Goal: Task Accomplishment & Management: Manage account settings

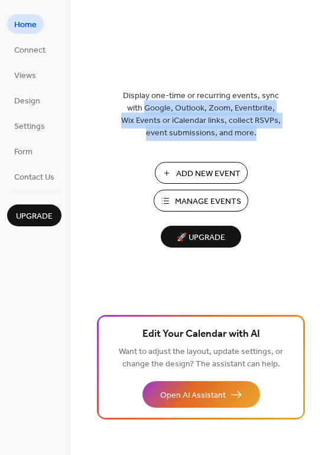
drag, startPoint x: 142, startPoint y: 109, endPoint x: 263, endPoint y: 132, distance: 123.9
click at [266, 131] on span "Display one-time or recurring events, sync with Google, Outlook, Zoom, Eventbri…" at bounding box center [200, 115] width 159 height 50
click at [29, 50] on span "Connect" at bounding box center [29, 50] width 31 height 12
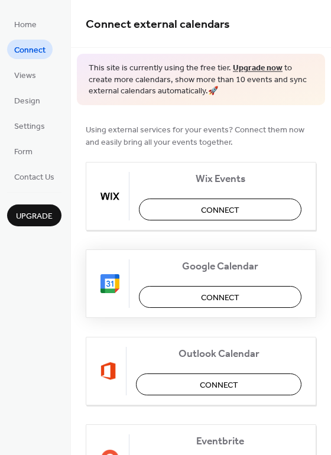
click at [210, 300] on span "Connect" at bounding box center [220, 297] width 38 height 12
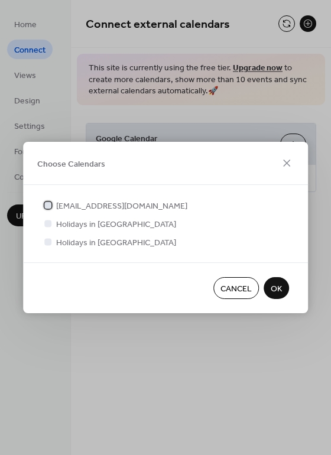
click at [48, 206] on div at bounding box center [47, 204] width 7 height 7
click at [52, 223] on div at bounding box center [48, 223] width 12 height 12
click at [50, 223] on div at bounding box center [47, 223] width 7 height 7
click at [75, 223] on span "Holidays in Italy" at bounding box center [116, 225] width 120 height 12
click at [278, 292] on span "OK" at bounding box center [275, 289] width 11 height 12
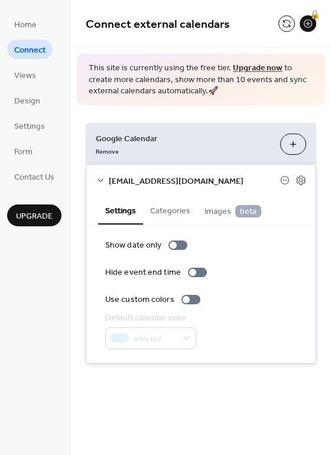
click at [162, 209] on button "Categories" at bounding box center [170, 209] width 54 height 27
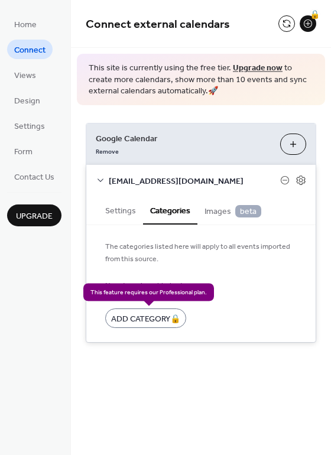
click at [149, 318] on div "Add Category 🔒" at bounding box center [145, 317] width 81 height 19
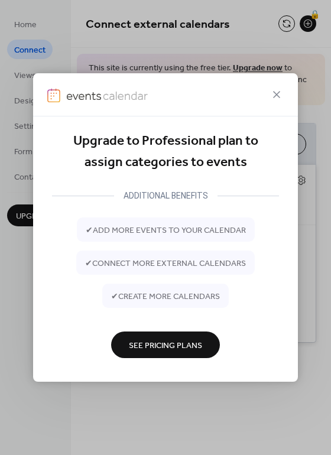
click at [183, 348] on span "See Pricing Plans" at bounding box center [165, 345] width 73 height 12
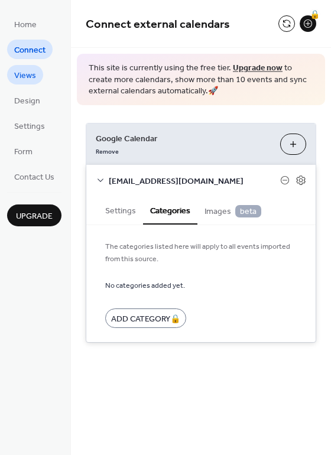
click at [24, 80] on span "Views" at bounding box center [25, 76] width 22 height 12
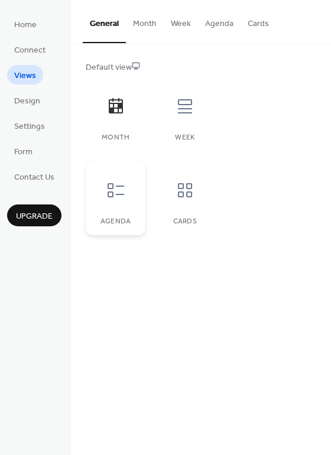
click at [138, 193] on div "Agenda" at bounding box center [116, 198] width 60 height 74
click at [190, 203] on div at bounding box center [184, 189] width 35 height 35
click at [22, 105] on span "Design" at bounding box center [27, 101] width 26 height 12
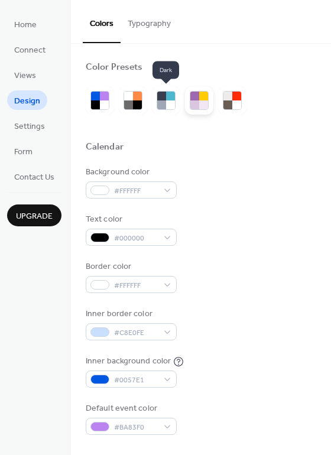
click at [195, 103] on div at bounding box center [194, 104] width 9 height 9
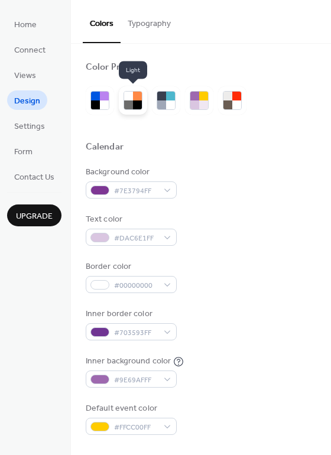
click at [133, 102] on div at bounding box center [137, 104] width 9 height 9
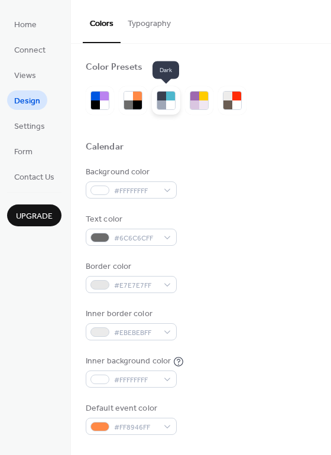
click at [164, 103] on div at bounding box center [161, 104] width 9 height 9
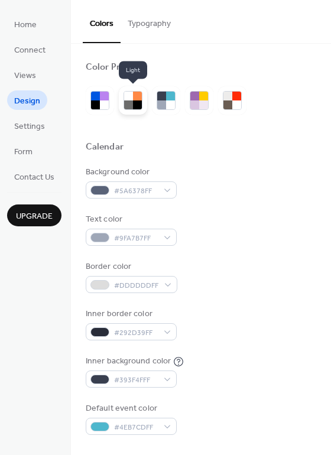
click at [136, 104] on div at bounding box center [137, 104] width 9 height 9
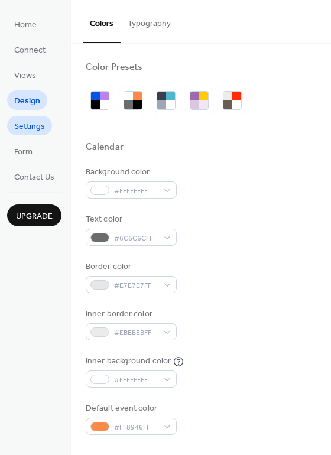
click at [24, 125] on span "Settings" at bounding box center [29, 126] width 31 height 12
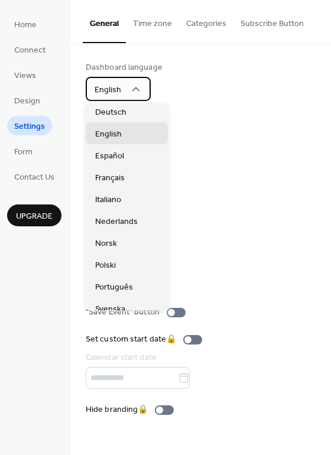
scroll to position [54, 0]
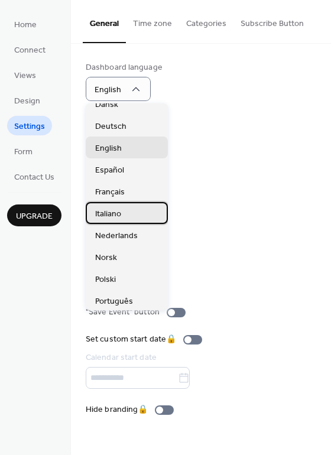
click at [109, 208] on span "Italiano" at bounding box center [108, 214] width 26 height 12
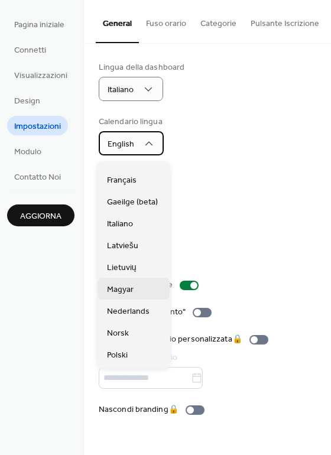
scroll to position [169, 0]
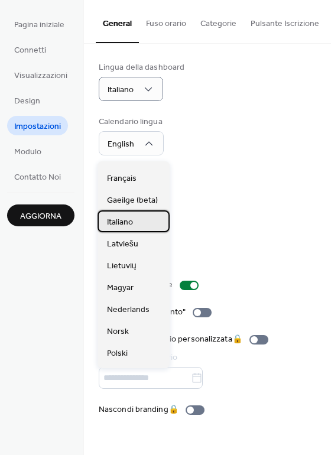
click at [123, 224] on span "Italiano" at bounding box center [120, 222] width 26 height 12
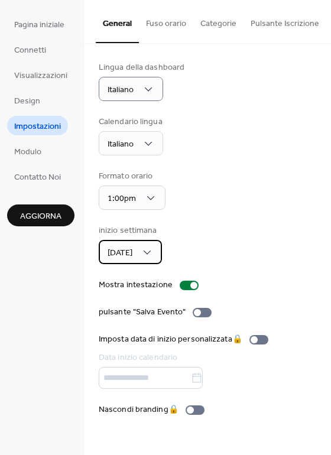
click at [156, 262] on div "Domenica" at bounding box center [130, 252] width 63 height 24
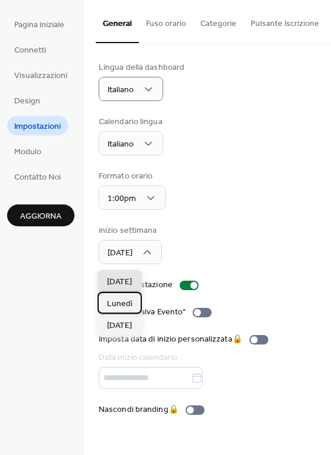
drag, startPoint x: 127, startPoint y: 298, endPoint x: 166, endPoint y: 274, distance: 45.9
click at [127, 298] on span "Lunedì" at bounding box center [119, 304] width 25 height 12
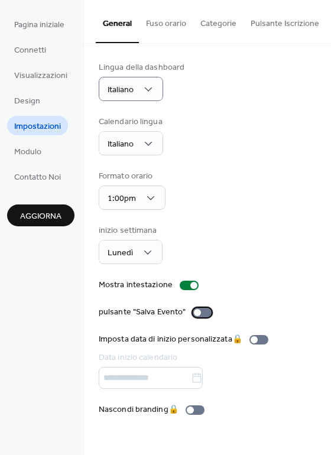
click at [198, 317] on div at bounding box center [202, 312] width 19 height 9
click at [32, 158] on span "Modulo" at bounding box center [27, 152] width 27 height 12
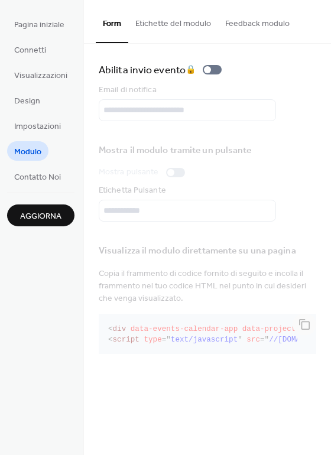
click at [36, 213] on span "Aggiorna" at bounding box center [40, 216] width 41 height 12
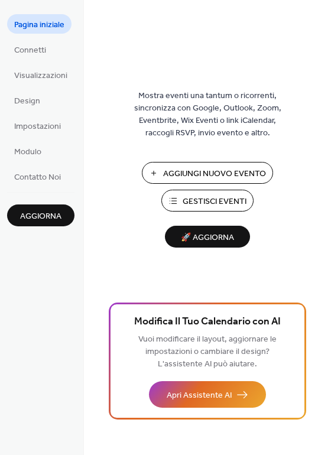
click at [190, 175] on span "Aggiungi Nuovo Evento" at bounding box center [214, 174] width 103 height 12
click at [203, 199] on span "Gestisci Eventi" at bounding box center [214, 201] width 64 height 12
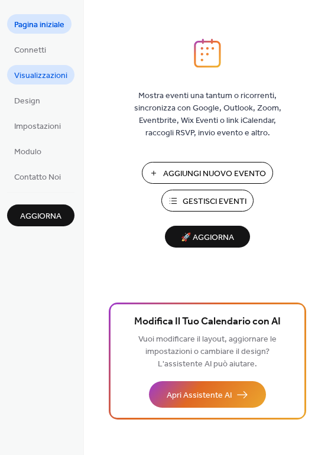
click at [34, 72] on span "Visualizzazioni" at bounding box center [40, 76] width 53 height 12
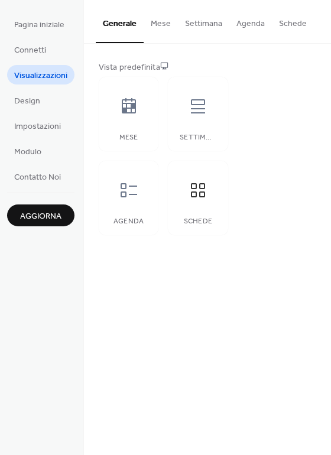
click at [285, 24] on button "Schede" at bounding box center [293, 21] width 42 height 42
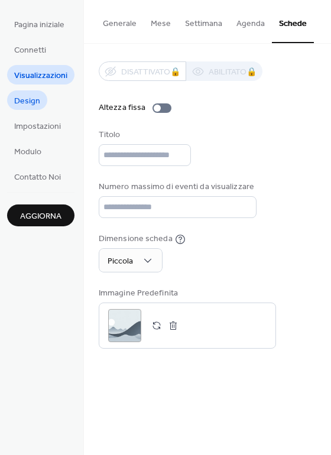
click at [27, 103] on span "Design" at bounding box center [27, 101] width 26 height 12
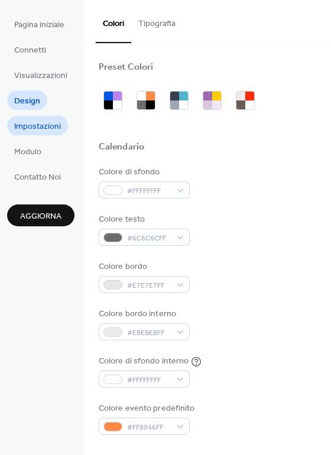
click at [38, 131] on span "Impostazioni" at bounding box center [37, 126] width 47 height 12
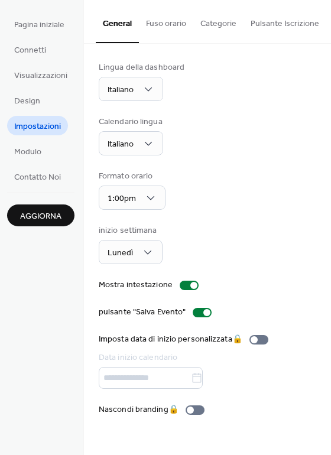
click at [257, 25] on button "Pulsante Iscrizione" at bounding box center [284, 21] width 83 height 42
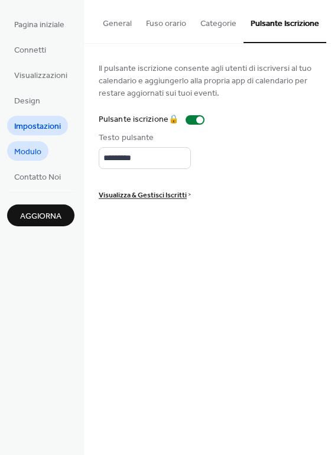
click at [32, 154] on span "Modulo" at bounding box center [27, 152] width 27 height 12
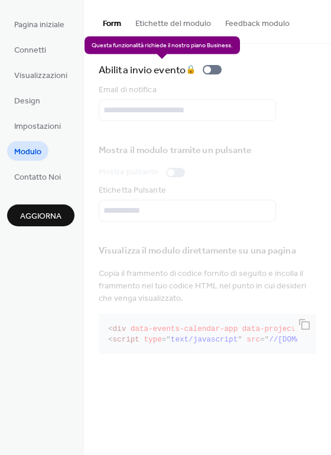
click at [219, 69] on div "Abilita invio evento 🔒" at bounding box center [163, 69] width 128 height 17
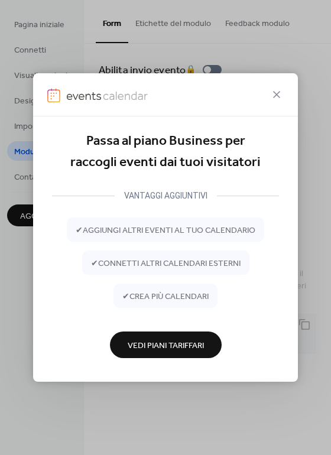
click at [273, 93] on icon at bounding box center [276, 94] width 14 height 14
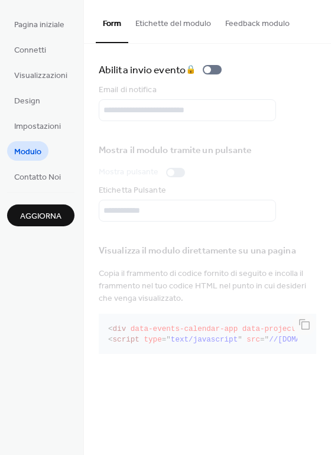
click at [169, 19] on button "Etichette del modulo" at bounding box center [173, 21] width 90 height 42
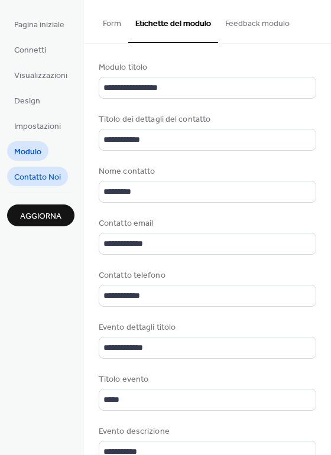
click at [35, 180] on span "Contatto Noi" at bounding box center [37, 177] width 47 height 12
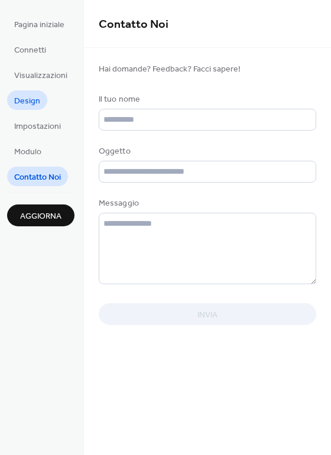
click at [28, 107] on span "Design" at bounding box center [27, 101] width 26 height 12
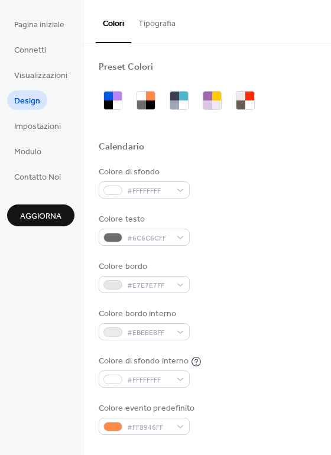
click at [158, 24] on button "Tipografia" at bounding box center [156, 21] width 51 height 42
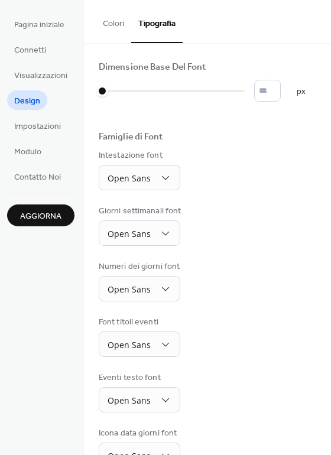
click at [107, 26] on button "Colori" at bounding box center [113, 21] width 35 height 42
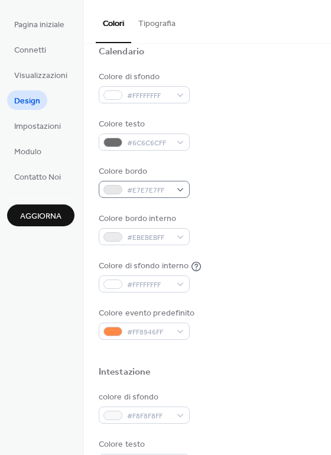
scroll to position [506, 0]
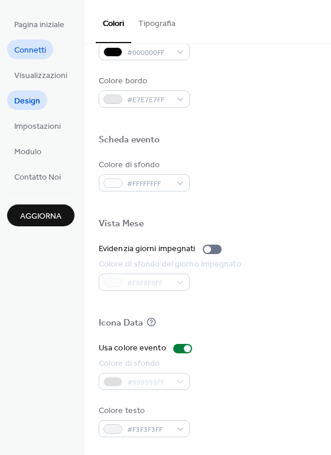
click at [30, 44] on span "Connetti" at bounding box center [30, 50] width 32 height 12
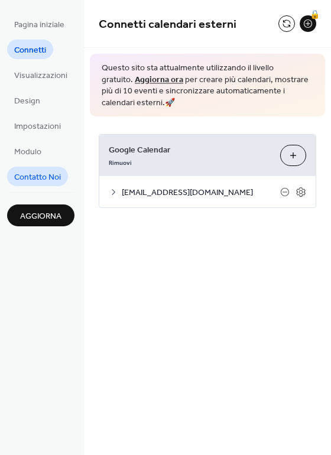
click at [33, 178] on span "Contatto Noi" at bounding box center [37, 177] width 47 height 12
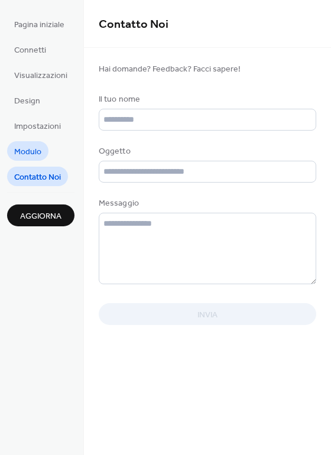
click at [28, 150] on span "Modulo" at bounding box center [27, 152] width 27 height 12
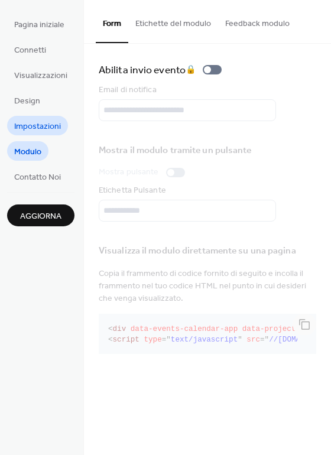
click at [32, 120] on span "Impostazioni" at bounding box center [37, 126] width 47 height 12
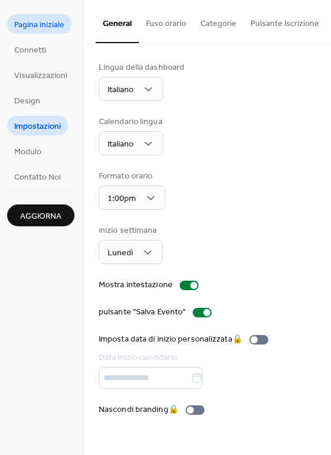
click at [27, 24] on span "Pagina iniziale" at bounding box center [39, 25] width 50 height 12
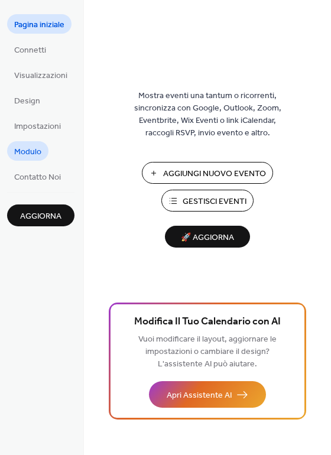
click at [37, 154] on span "Modulo" at bounding box center [27, 152] width 27 height 12
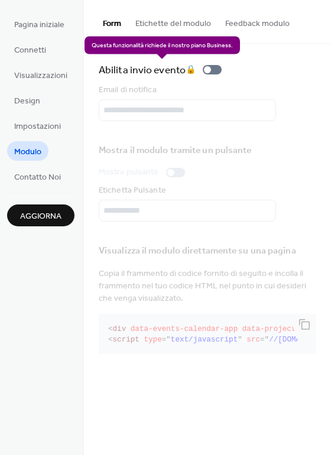
click at [217, 70] on div "Abilita invio evento 🔒" at bounding box center [163, 69] width 128 height 17
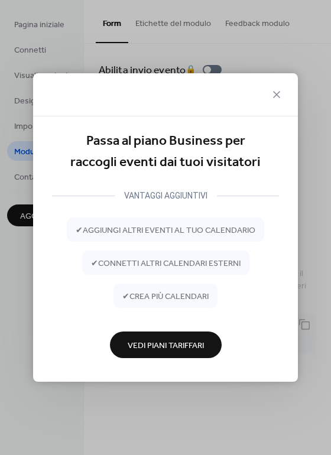
click at [156, 347] on span "Vedi Piani Tariffari" at bounding box center [166, 345] width 76 height 12
